Goal: Find specific page/section: Find specific page/section

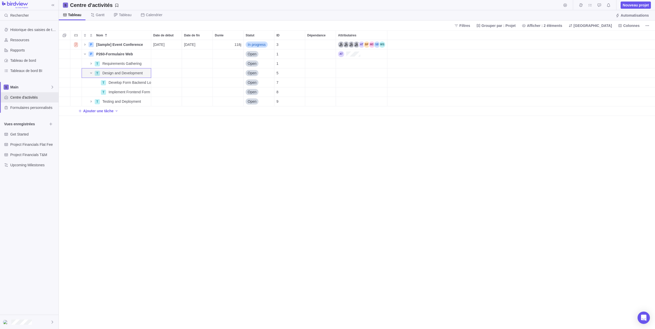
scroll to position [286, 592]
click at [25, 63] on span "Tableau de bord" at bounding box center [33, 60] width 46 height 5
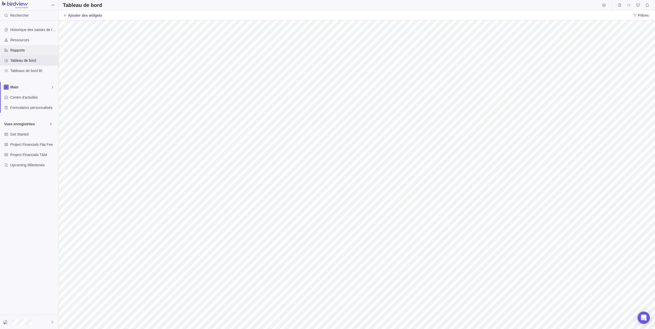
click at [45, 52] on span "Rapports" at bounding box center [33, 50] width 46 height 5
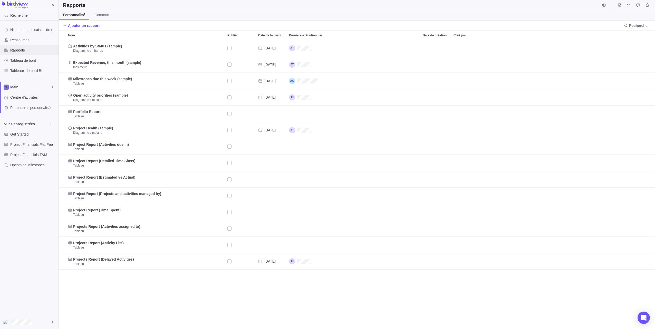
scroll to position [286, 592]
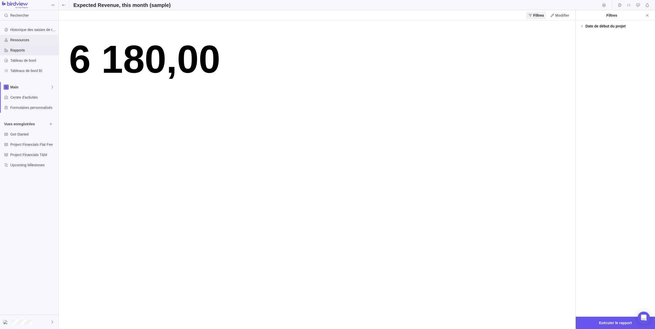
click at [17, 41] on span "Ressources" at bounding box center [33, 39] width 46 height 5
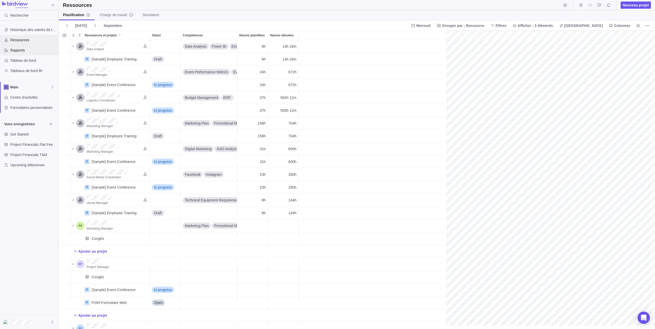
scroll to position [0, 80]
